Goal: Transaction & Acquisition: Book appointment/travel/reservation

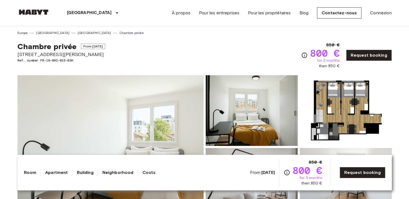
click at [78, 32] on link "[GEOGRAPHIC_DATA]" at bounding box center [94, 32] width 33 height 5
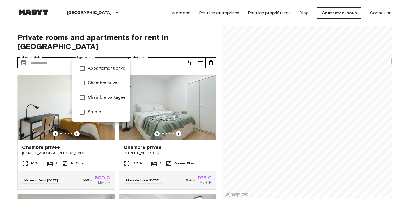
click at [123, 57] on div at bounding box center [206, 99] width 413 height 199
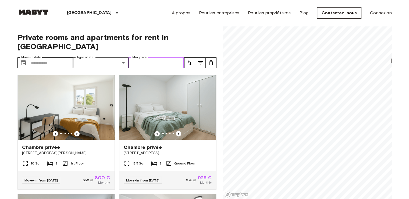
click at [149, 57] on input "Max price" at bounding box center [157, 62] width 56 height 11
click at [32, 41] on span "Private rooms and apartments for rent in [GEOGRAPHIC_DATA]" at bounding box center [116, 42] width 199 height 18
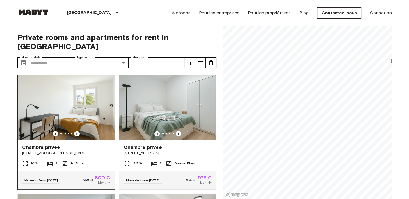
click at [62, 80] on img at bounding box center [66, 107] width 97 height 65
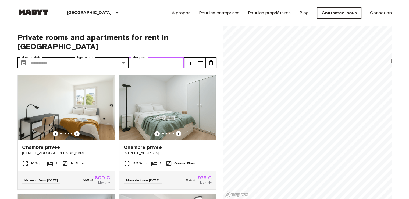
click at [152, 57] on input "Max price" at bounding box center [157, 62] width 56 height 11
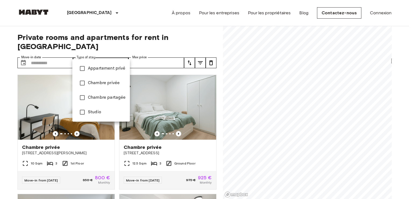
click at [101, 42] on div at bounding box center [206, 99] width 413 height 199
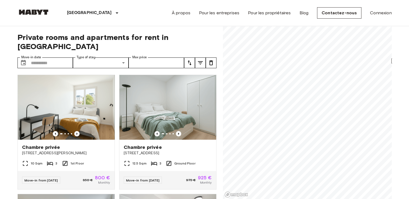
click at [149, 70] on div "Chambre privée Place de la Reunion 61 12.5 Sqm 3 Ground Floor Move-in from [DAT…" at bounding box center [166, 129] width 102 height 119
click at [153, 57] on input "Max price" at bounding box center [157, 62] width 56 height 11
click at [35, 55] on label "Move-in date" at bounding box center [31, 57] width 20 height 5
click at [35, 57] on input "Move-in date" at bounding box center [52, 62] width 42 height 11
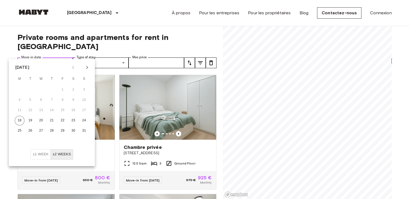
click at [39, 57] on input "Move-in date" at bounding box center [52, 62] width 42 height 11
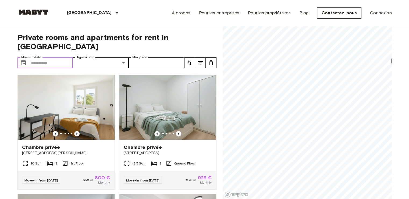
click at [39, 57] on input "Move-in date" at bounding box center [52, 62] width 42 height 11
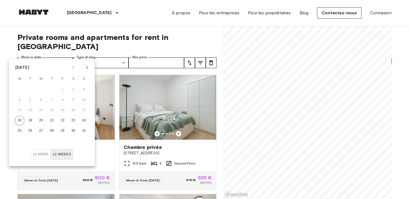
click at [33, 17] on div "[GEOGRAPHIC_DATA] [GEOGRAPHIC_DATA] [GEOGRAPHIC_DATA] [GEOGRAPHIC_DATA] [GEOGRA…" at bounding box center [77, 13] width 120 height 26
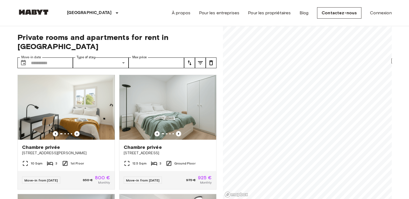
click at [37, 15] on link at bounding box center [33, 12] width 32 height 7
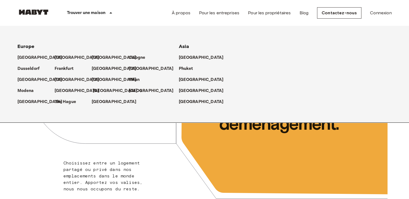
click at [98, 90] on p "[GEOGRAPHIC_DATA]" at bounding box center [115, 90] width 45 height 6
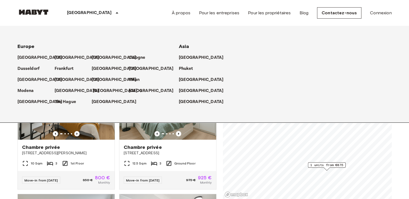
click at [98, 90] on p "[GEOGRAPHIC_DATA]" at bounding box center [115, 90] width 45 height 6
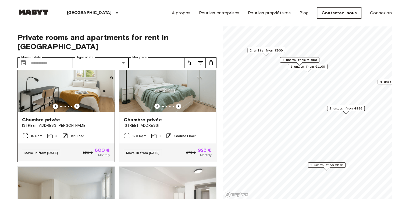
scroll to position [27, 0]
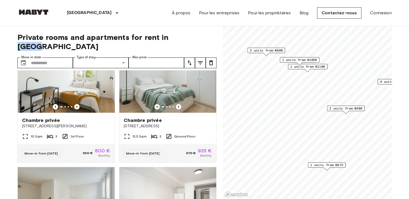
drag, startPoint x: 184, startPoint y: 37, endPoint x: 168, endPoint y: 38, distance: 16.4
click at [168, 38] on span "Private rooms and apartments for rent in [GEOGRAPHIC_DATA]" at bounding box center [116, 42] width 199 height 18
click at [164, 37] on span "Private rooms and apartments for rent in [GEOGRAPHIC_DATA]" at bounding box center [116, 42] width 199 height 18
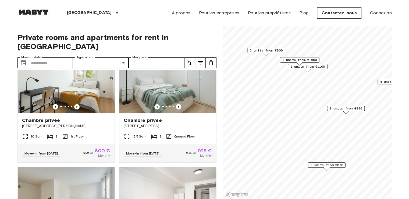
click at [173, 38] on span "Private rooms and apartments for rent in [GEOGRAPHIC_DATA]" at bounding box center [116, 42] width 199 height 18
click at [143, 36] on span "Private rooms and apartments for rent in [GEOGRAPHIC_DATA]" at bounding box center [116, 42] width 199 height 18
click at [179, 39] on span "Private rooms and apartments for rent in [GEOGRAPHIC_DATA]" at bounding box center [116, 42] width 199 height 18
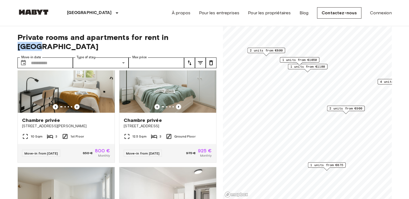
click at [179, 39] on span "Private rooms and apartments for rent in [GEOGRAPHIC_DATA]" at bounding box center [116, 42] width 199 height 18
click at [153, 38] on span "Private rooms and apartments for rent in [GEOGRAPHIC_DATA]" at bounding box center [116, 42] width 199 height 18
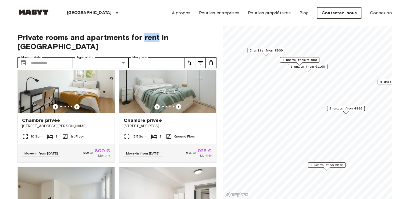
click at [153, 38] on span "Private rooms and apartments for rent in [GEOGRAPHIC_DATA]" at bounding box center [116, 42] width 199 height 18
click at [142, 38] on span "Private rooms and apartments for rent in [GEOGRAPHIC_DATA]" at bounding box center [116, 42] width 199 height 18
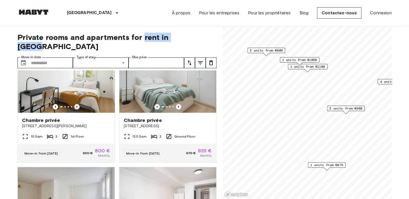
drag, startPoint x: 142, startPoint y: 38, endPoint x: 183, endPoint y: 40, distance: 41.0
click at [183, 40] on span "Private rooms and apartments for rent in [GEOGRAPHIC_DATA]" at bounding box center [116, 42] width 199 height 18
click at [127, 23] on div "[GEOGRAPHIC_DATA] [GEOGRAPHIC_DATA] [GEOGRAPHIC_DATA] [GEOGRAPHIC_DATA] [GEOGRA…" at bounding box center [204, 13] width 375 height 26
drag, startPoint x: 113, startPoint y: 40, endPoint x: 72, endPoint y: 31, distance: 41.8
click at [84, 36] on span "Private rooms and apartments for rent in [GEOGRAPHIC_DATA]" at bounding box center [116, 42] width 199 height 18
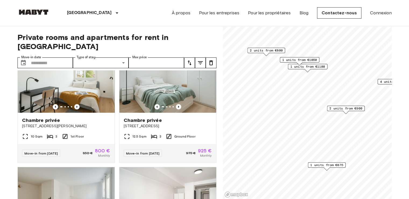
click at [68, 29] on div "Private rooms and apartments for rent in [GEOGRAPHIC_DATA] Move-in date ​ Move-…" at bounding box center [116, 112] width 199 height 173
click at [42, 34] on span "Private rooms and apartments for rent in [GEOGRAPHIC_DATA]" at bounding box center [116, 42] width 199 height 18
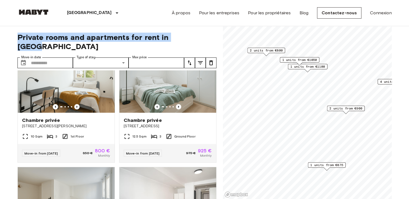
drag, startPoint x: 19, startPoint y: 33, endPoint x: 191, endPoint y: 32, distance: 171.4
click at [191, 32] on div "Private rooms and apartments for rent in [GEOGRAPHIC_DATA] Move-in date ​ Move-…" at bounding box center [116, 112] width 199 height 173
click at [45, 36] on span "Private rooms and apartments for rent in [GEOGRAPHIC_DATA]" at bounding box center [116, 42] width 199 height 18
